Goal: Navigation & Orientation: Find specific page/section

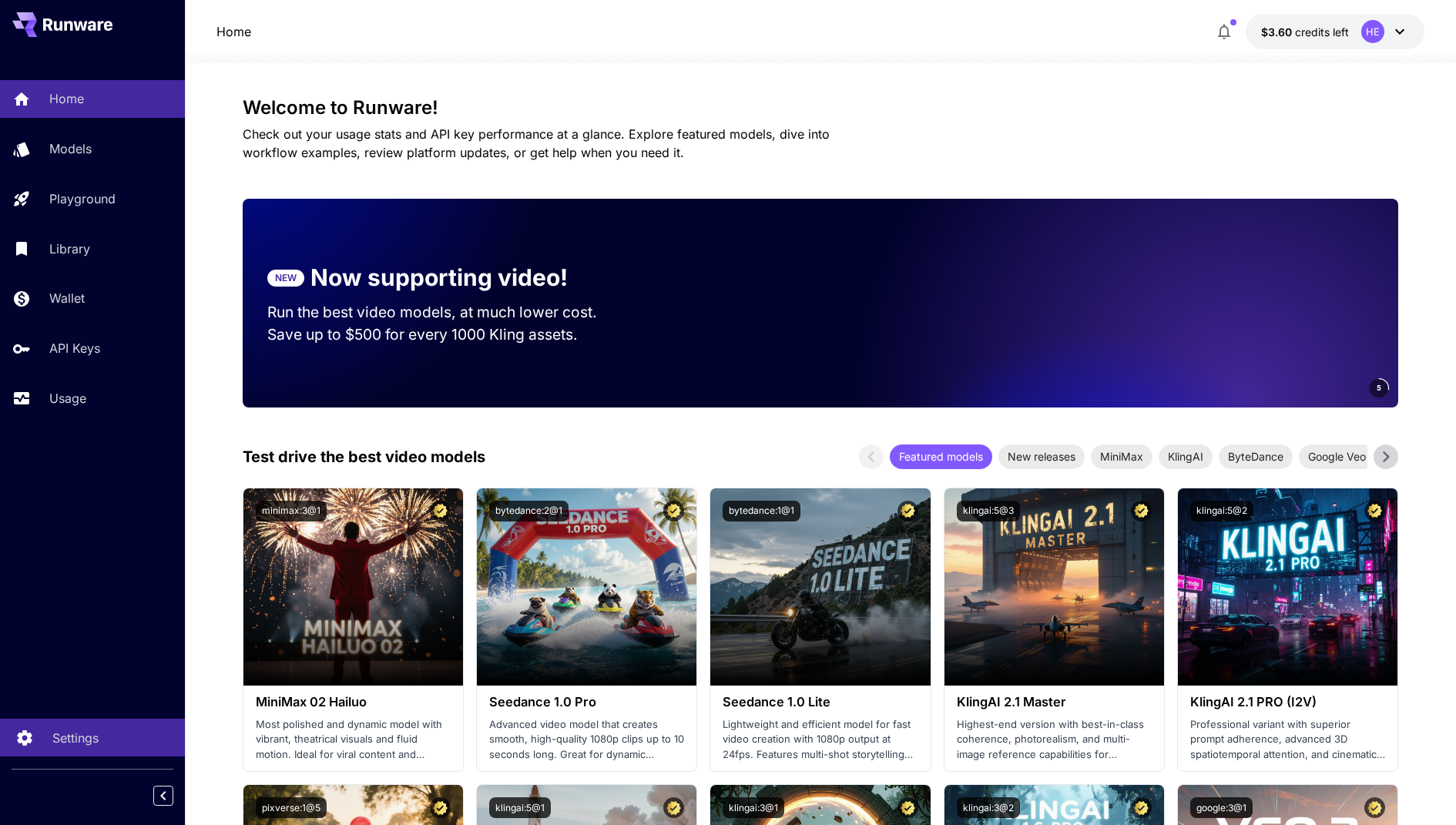
click at [74, 735] on p "Settings" at bounding box center [75, 738] width 46 height 18
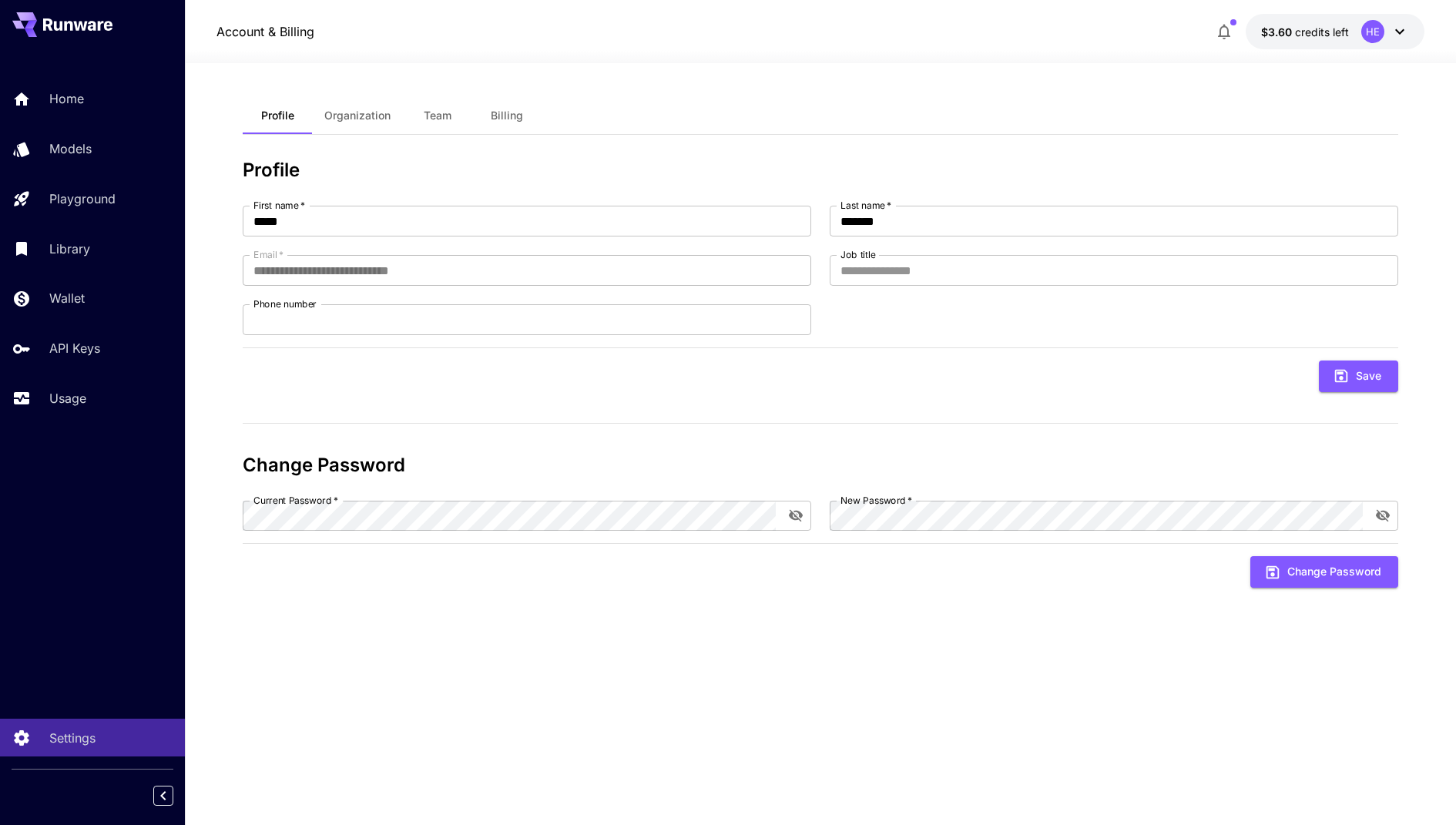
click at [348, 121] on span "Organization" at bounding box center [357, 116] width 66 height 14
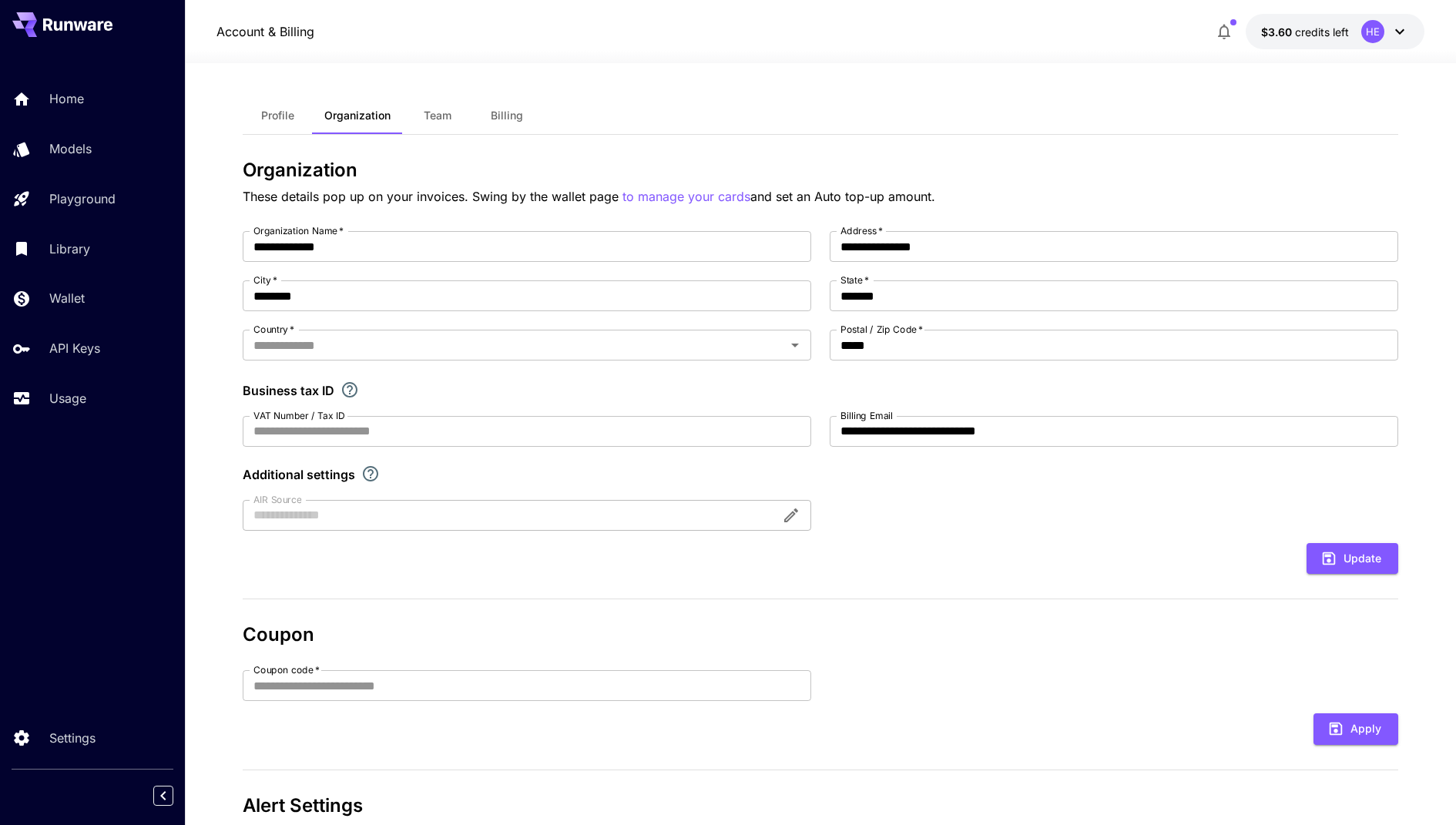
type input "**********"
click at [293, 115] on span "Profile" at bounding box center [277, 116] width 33 height 14
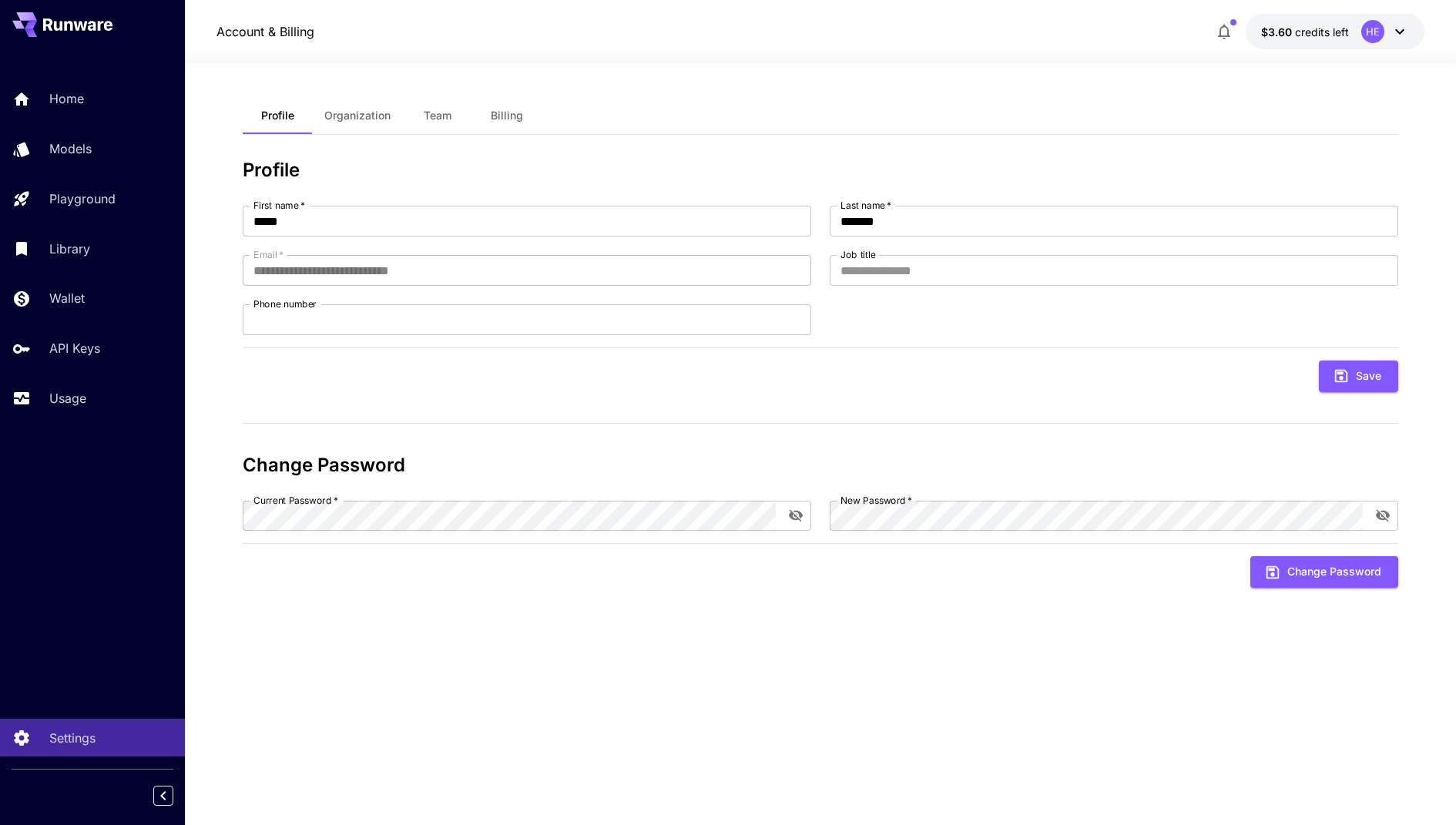
click at [1389, 28] on div "HE" at bounding box center [1385, 32] width 48 height 23
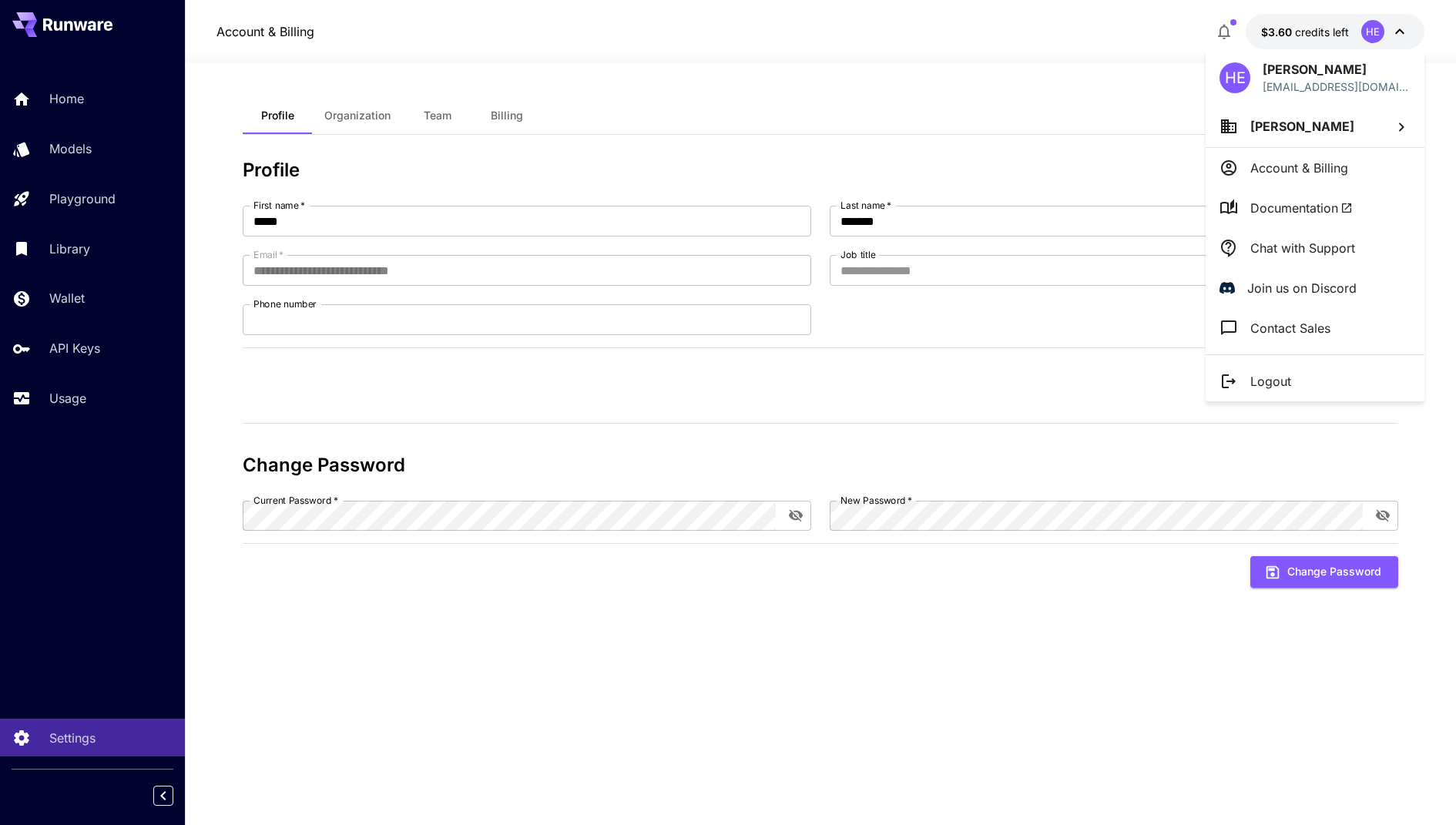
click at [1301, 134] on p "[PERSON_NAME]" at bounding box center [1302, 126] width 104 height 18
click at [1288, 86] on div at bounding box center [728, 412] width 1456 height 825
click at [1273, 82] on p "[EMAIL_ADDRESS][DOMAIN_NAME]" at bounding box center [1337, 86] width 148 height 16
click at [122, 411] on div at bounding box center [728, 412] width 1456 height 825
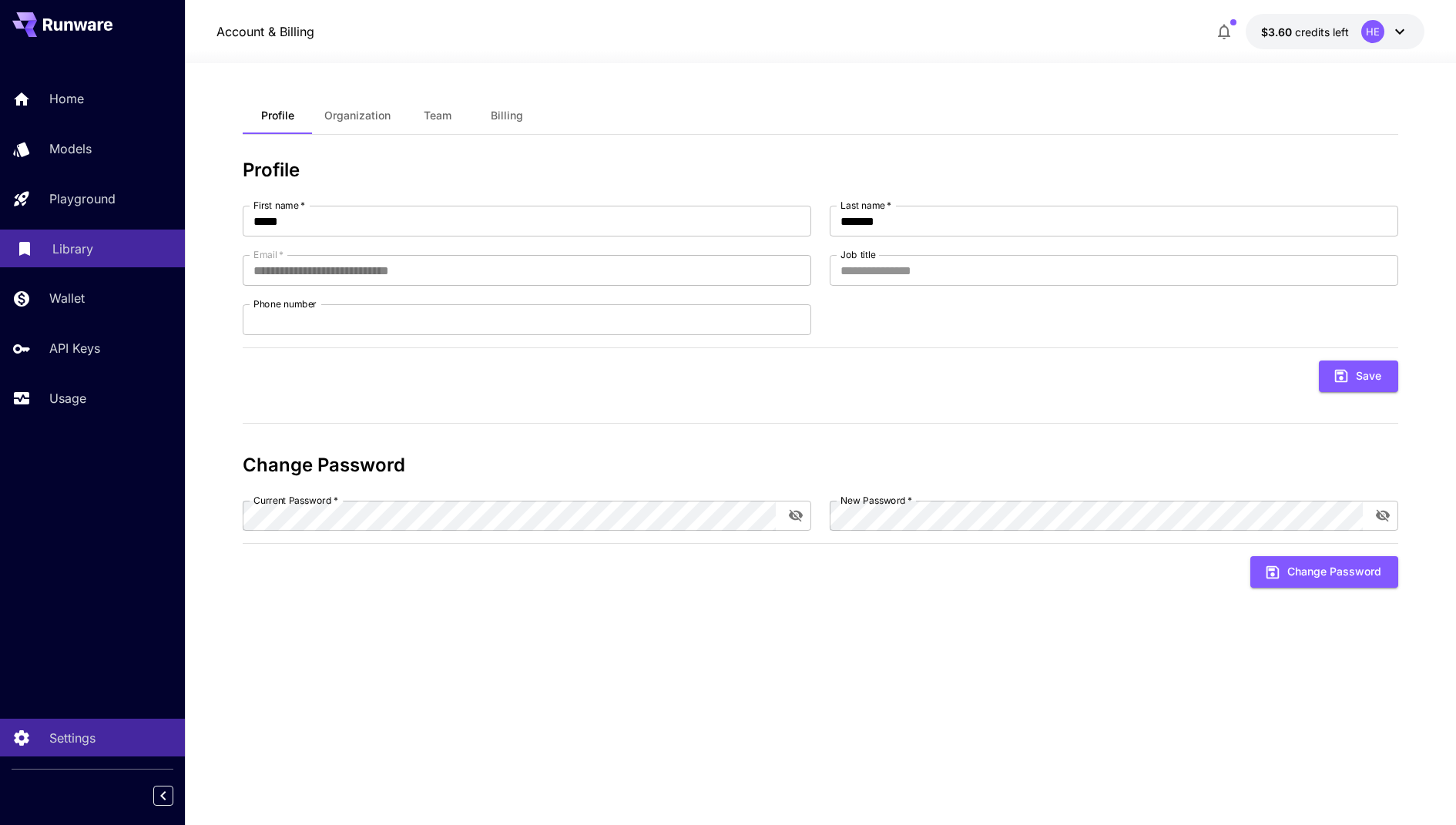
click at [87, 247] on p "Library" at bounding box center [72, 249] width 41 height 18
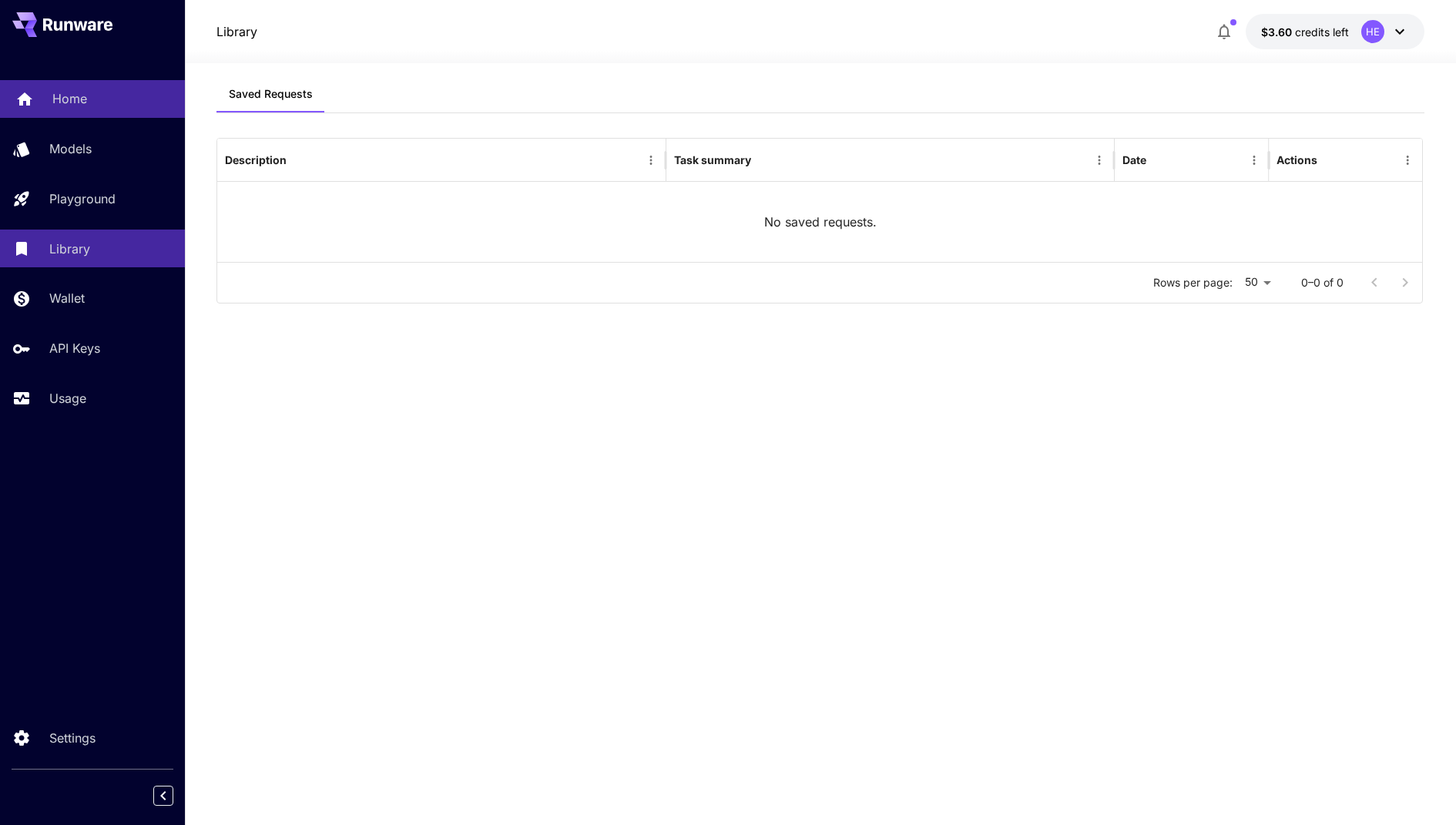
click at [89, 104] on div "Home" at bounding box center [112, 99] width 120 height 18
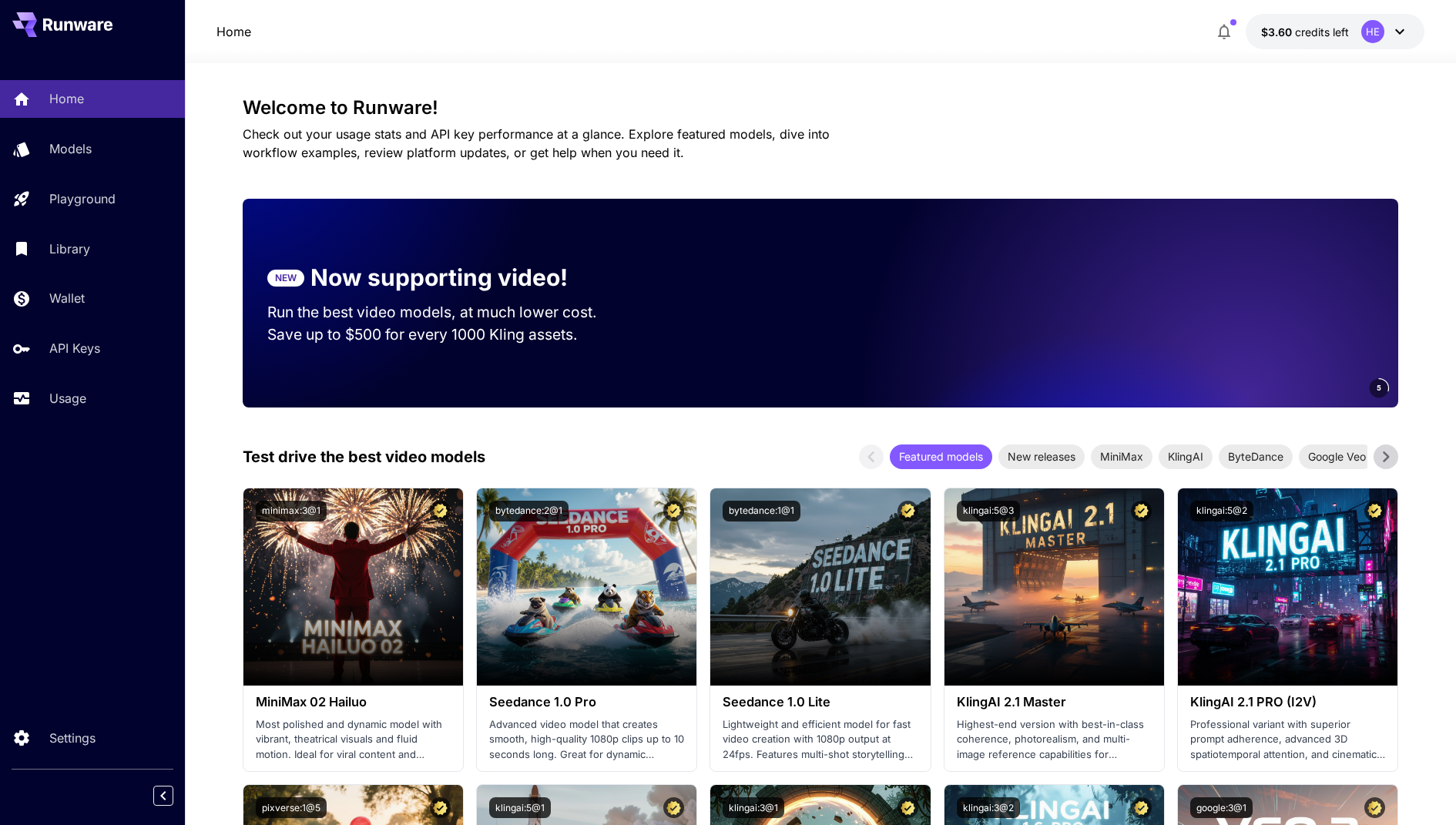
click at [1399, 31] on icon at bounding box center [1400, 32] width 18 height 18
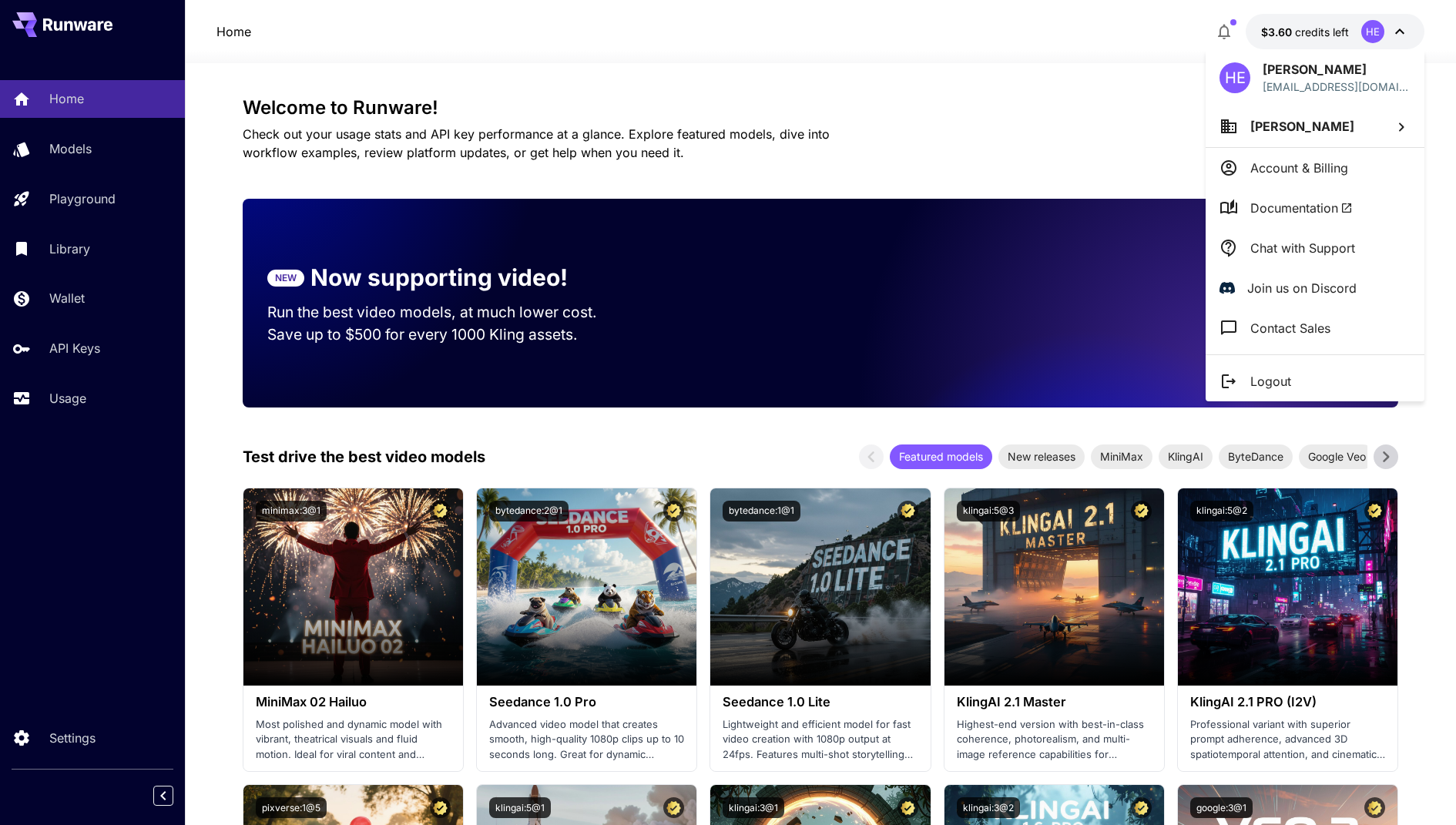
click at [1399, 31] on div at bounding box center [728, 412] width 1456 height 825
